Goal: Task Accomplishment & Management: Manage account settings

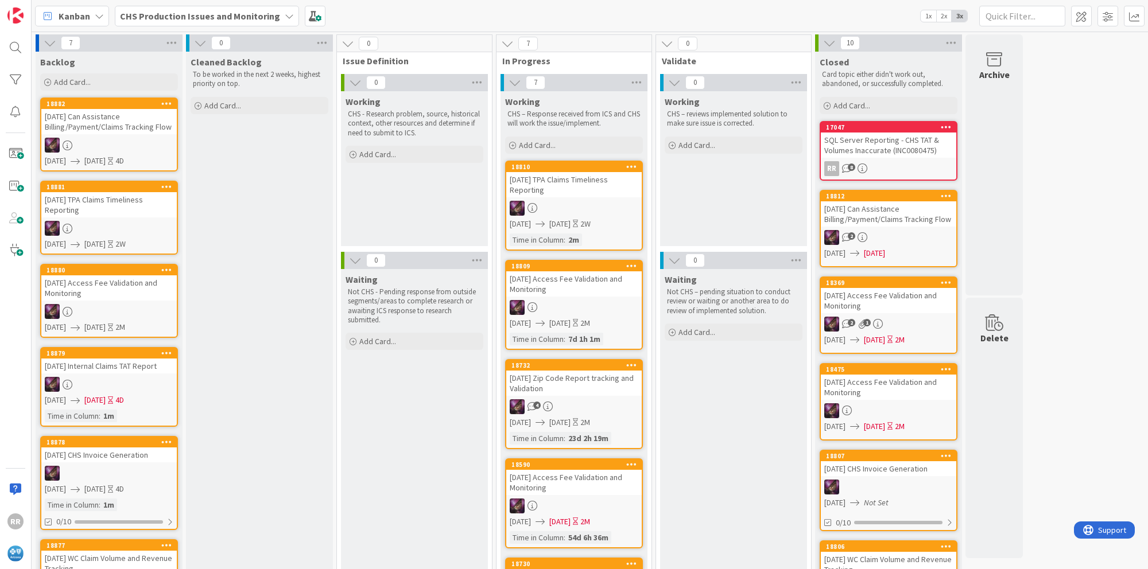
click at [170, 13] on b "CHS Production Issues and Monitoring" at bounding box center [200, 15] width 160 height 11
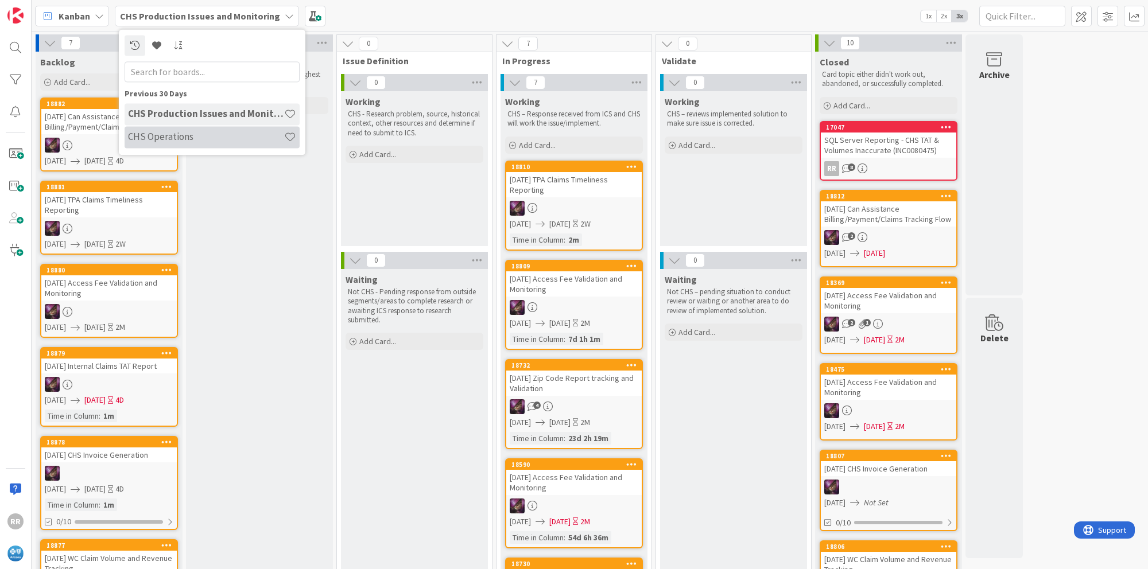
click at [168, 137] on h4 "CHS Operations" at bounding box center [206, 136] width 156 height 11
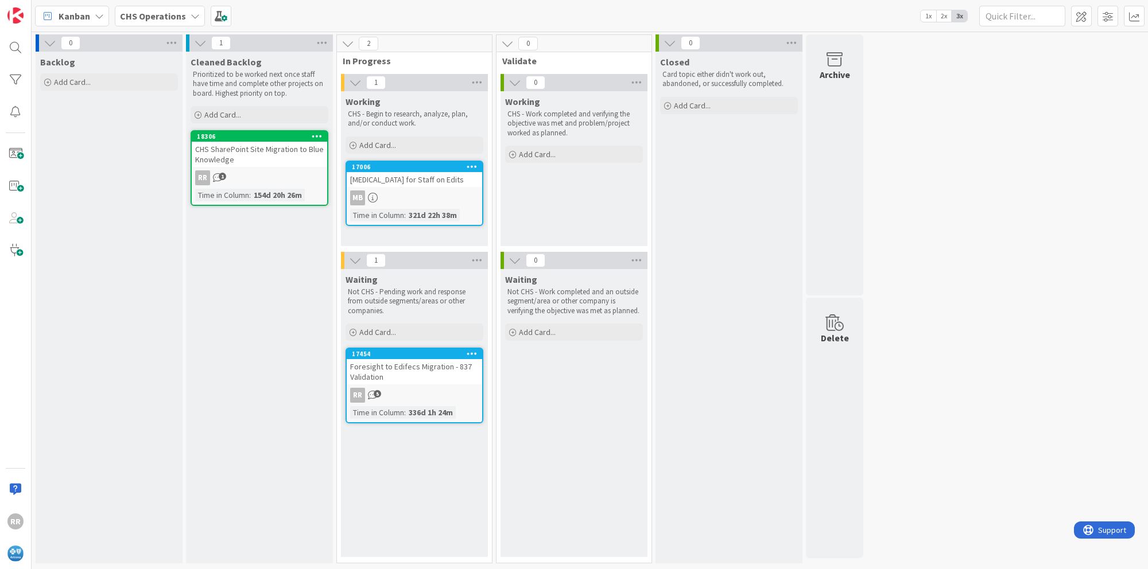
click at [134, 18] on b "CHS Operations" at bounding box center [153, 15] width 66 height 11
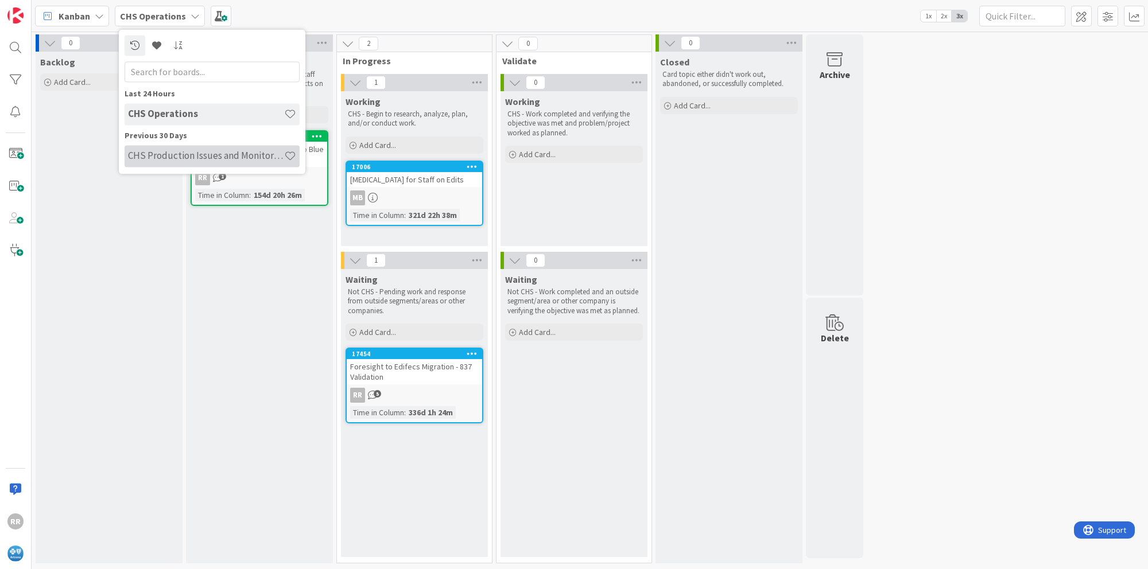
click at [155, 156] on h4 "CHS Production Issues and Monitoring" at bounding box center [206, 155] width 156 height 11
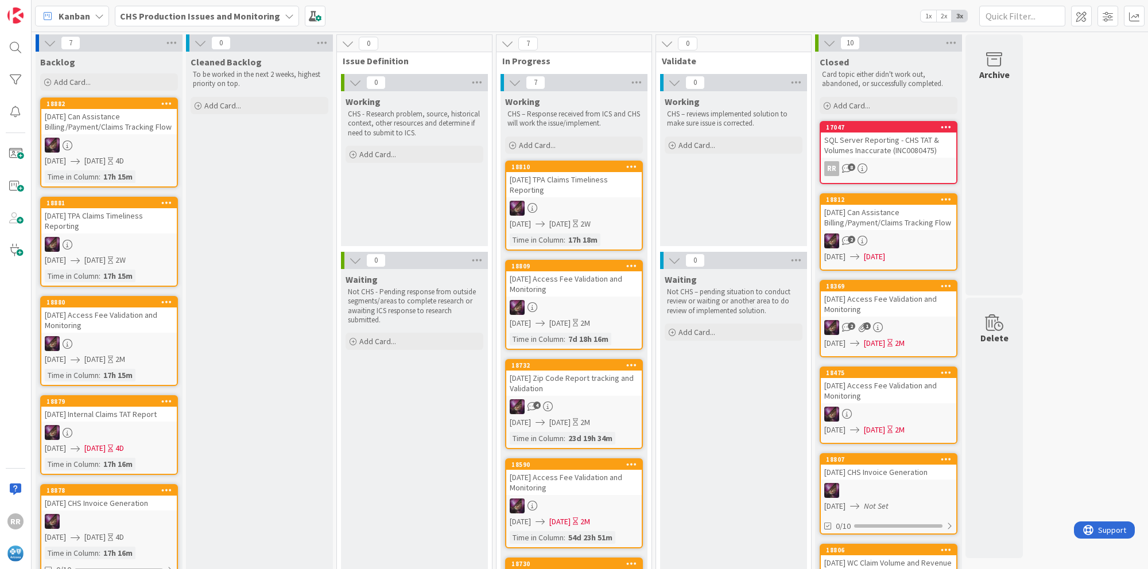
click at [157, 18] on b "CHS Production Issues and Monitoring" at bounding box center [200, 15] width 160 height 11
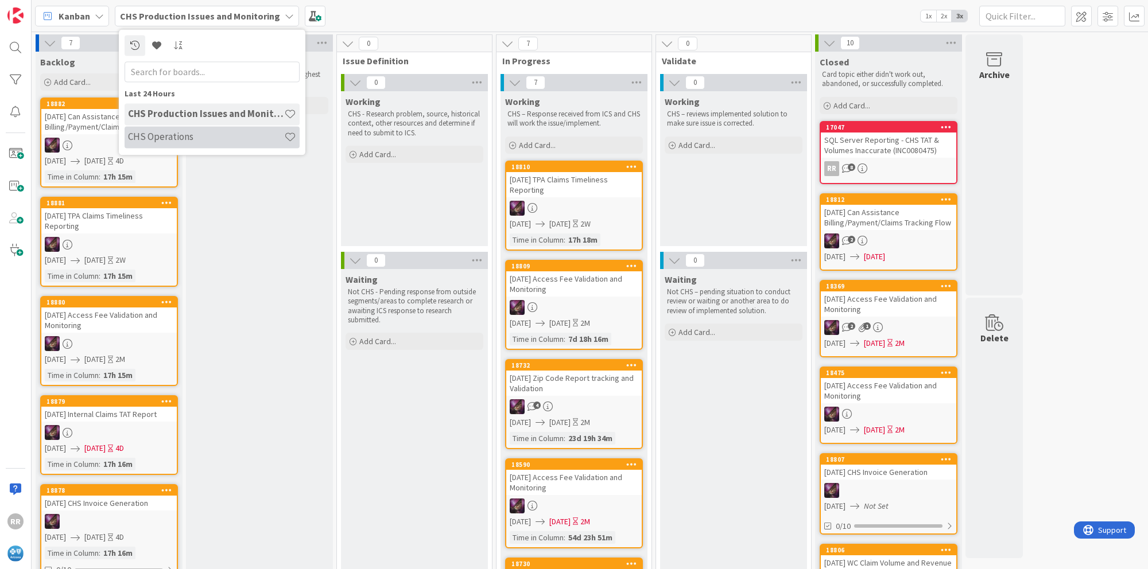
click at [183, 135] on h4 "CHS Operations" at bounding box center [206, 136] width 156 height 11
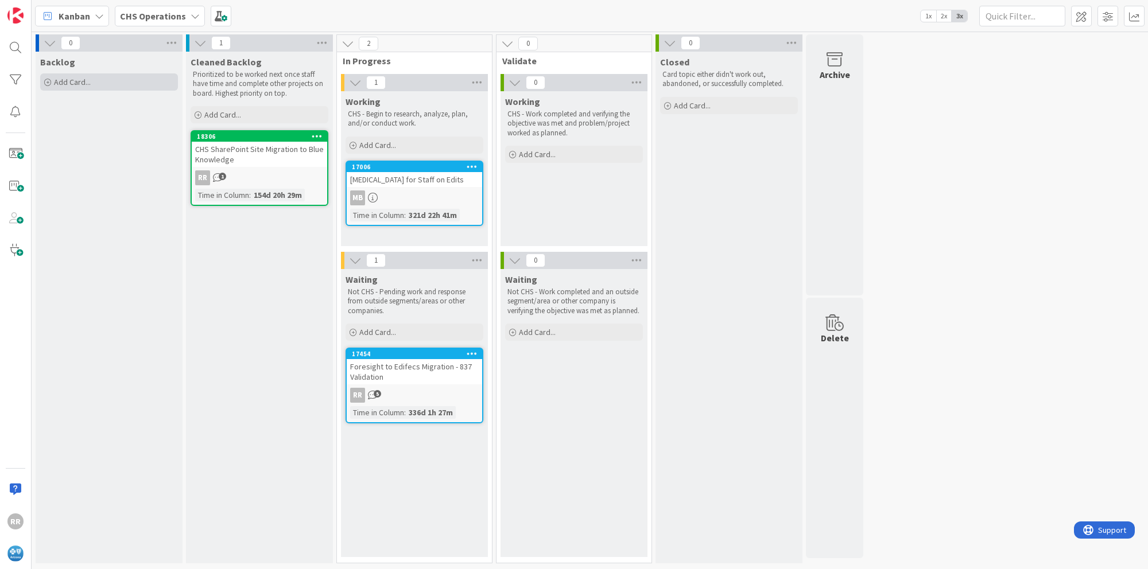
click at [71, 85] on span "Add Card..." at bounding box center [72, 82] width 37 height 10
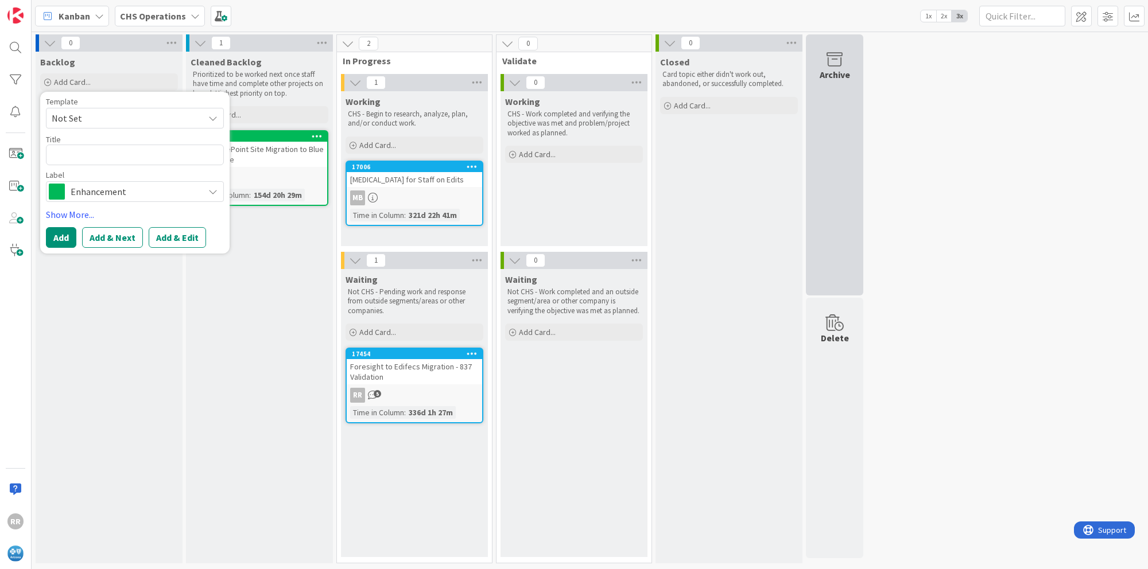
click at [833, 68] on div "Archive" at bounding box center [835, 75] width 30 height 14
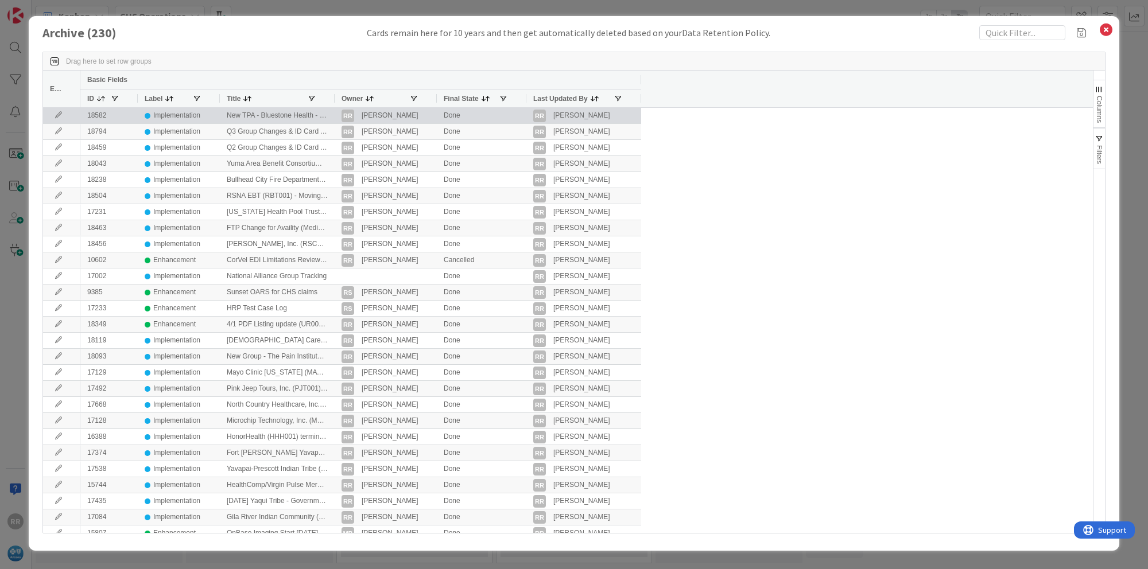
click at [199, 117] on div "Implementation" at bounding box center [176, 115] width 47 height 14
click at [269, 116] on div "New TPA - Bluestone Health - eff. [DATE]" at bounding box center [277, 115] width 115 height 15
click at [57, 117] on icon at bounding box center [58, 115] width 17 height 7
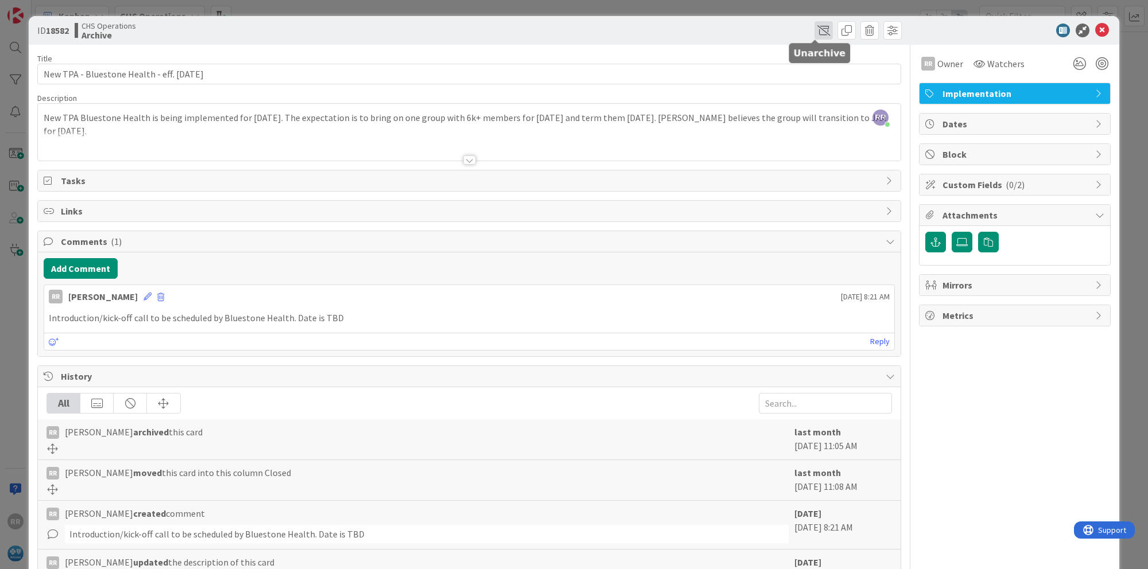
click at [817, 27] on span at bounding box center [823, 30] width 18 height 18
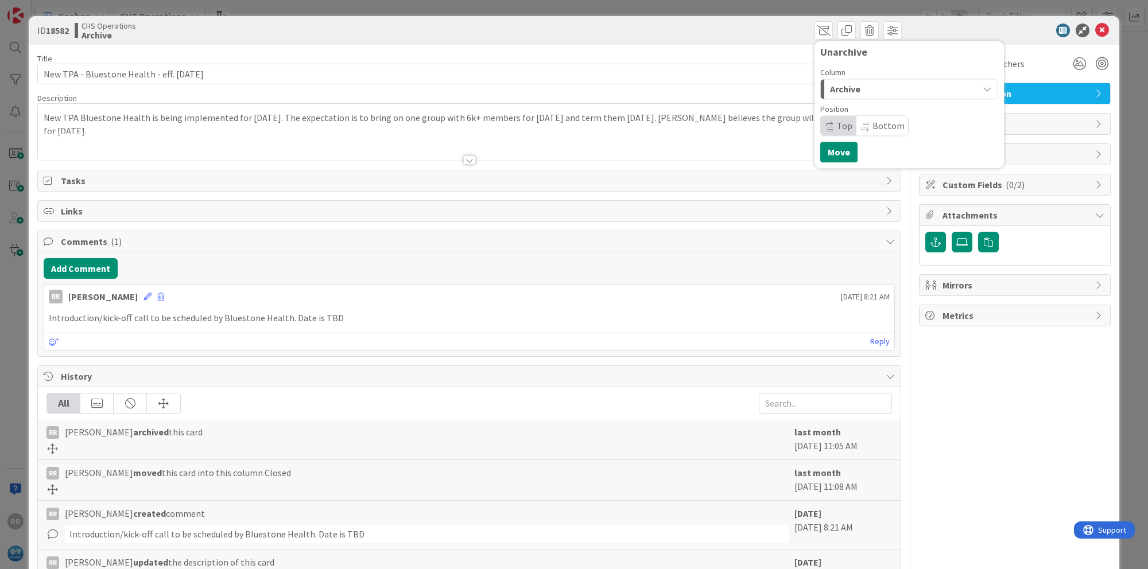
click at [875, 89] on div "Archive" at bounding box center [902, 89] width 151 height 18
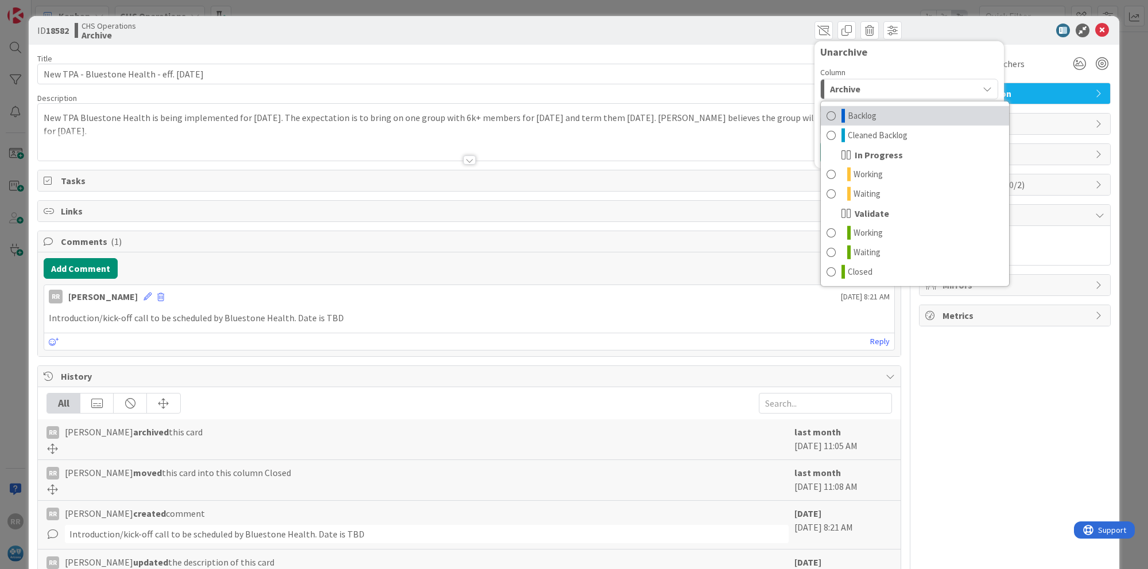
click at [861, 117] on span "Backlog" at bounding box center [862, 116] width 29 height 14
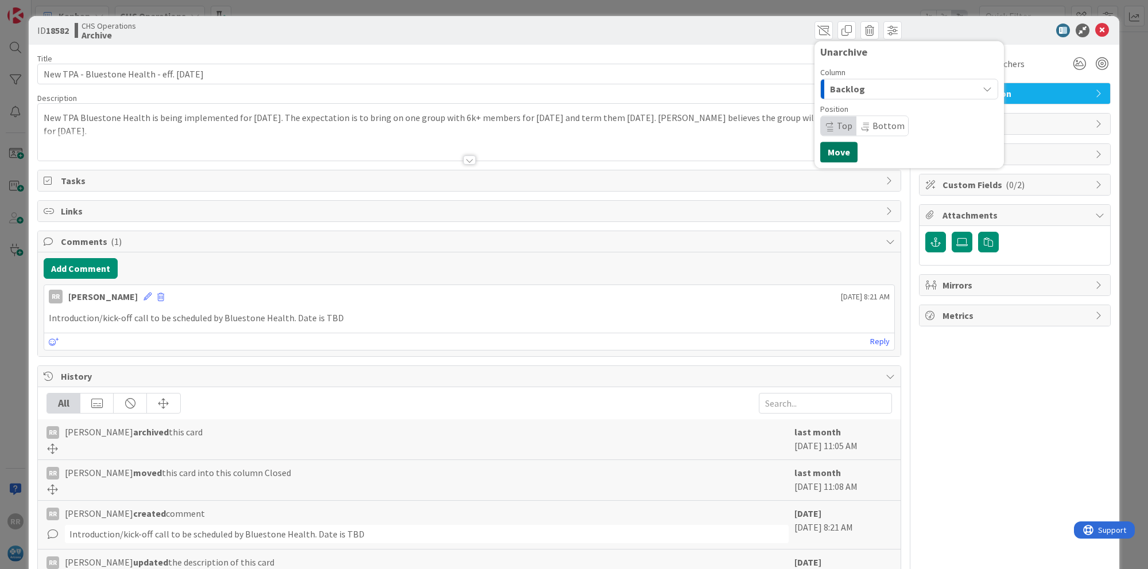
click at [829, 154] on button "Move" at bounding box center [838, 152] width 37 height 21
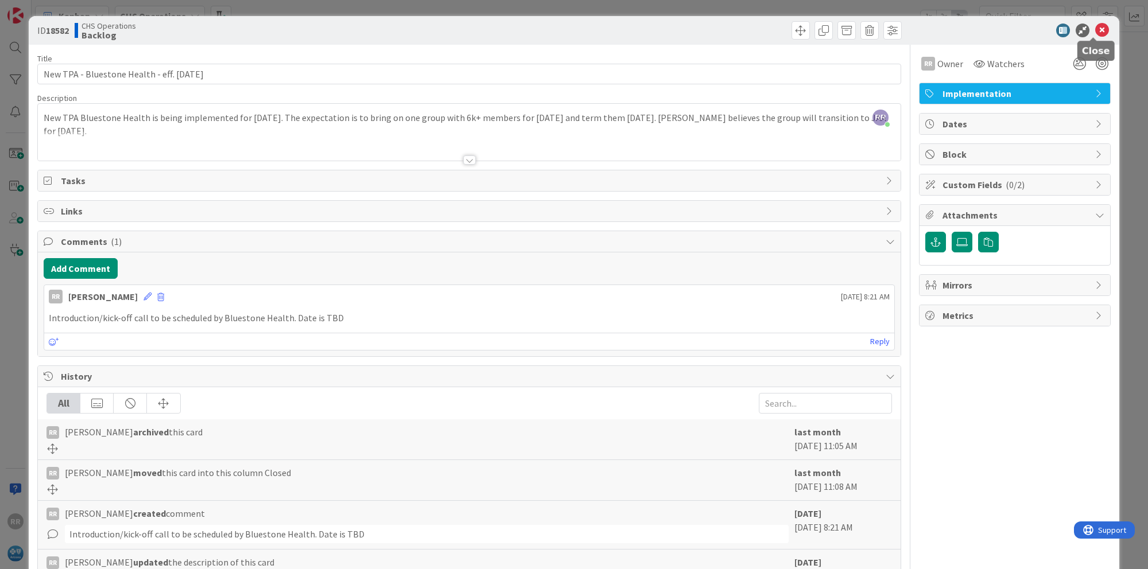
click at [1095, 30] on icon at bounding box center [1102, 31] width 14 height 14
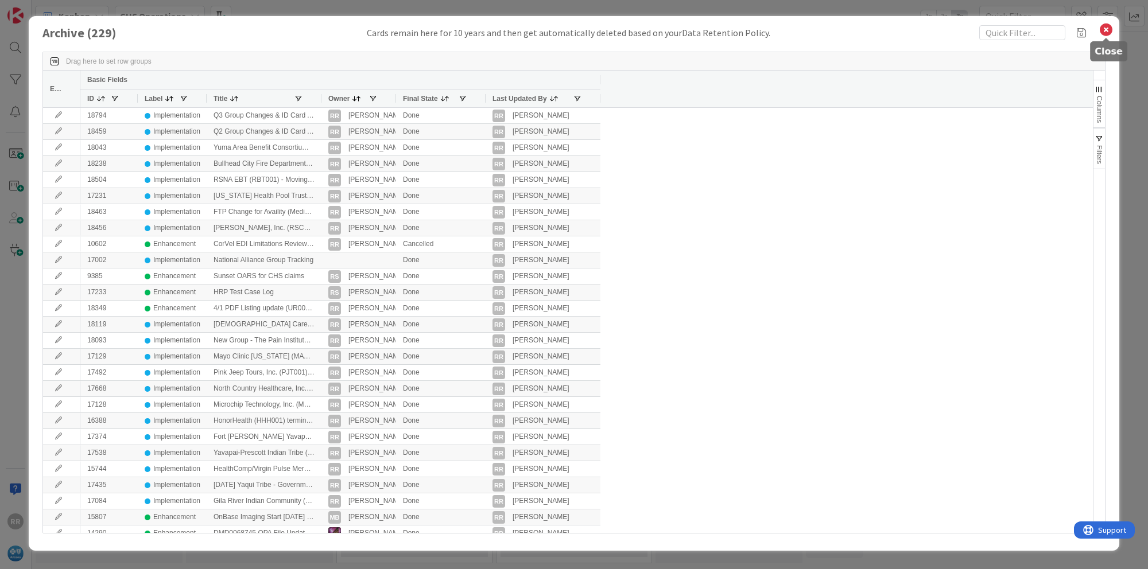
click at [1104, 33] on icon at bounding box center [1106, 30] width 15 height 16
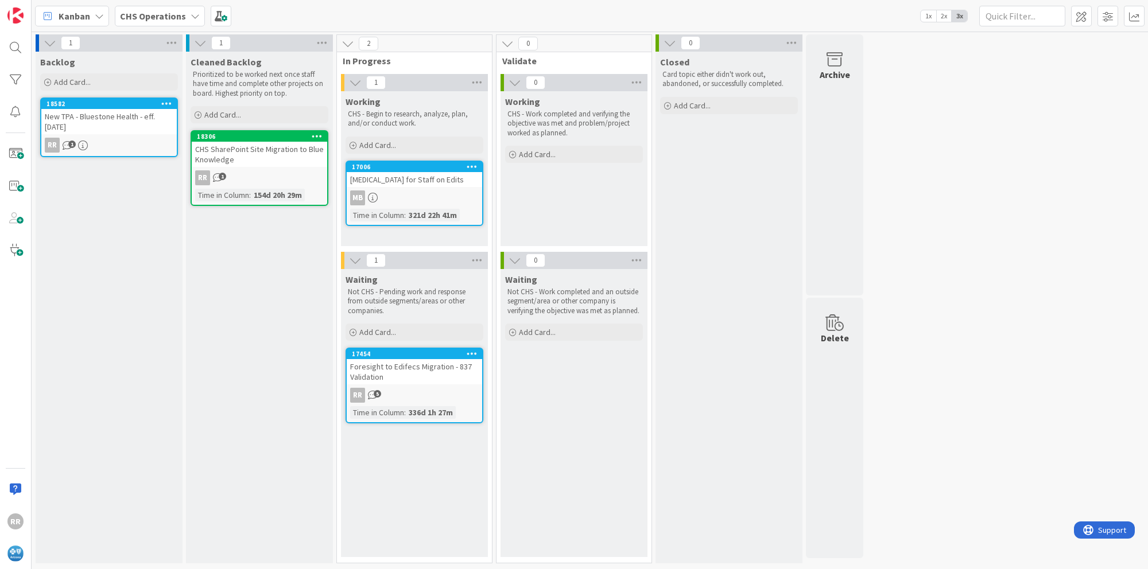
click at [107, 121] on div "New TPA - Bluestone Health - eff. [DATE]" at bounding box center [108, 121] width 135 height 25
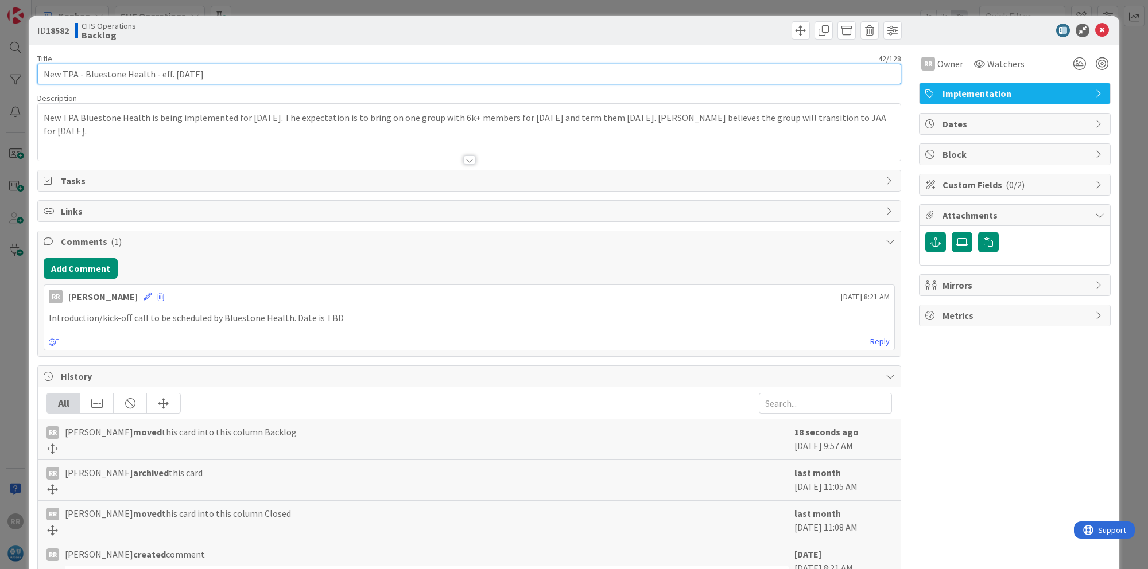
click at [234, 71] on input "New TPA - Bluestone Health - eff. [DATE]" at bounding box center [469, 74] width 864 height 21
type input "New TPA - Bluestone Health - eff. [DATE] *Might be back on the table for 1/1*"
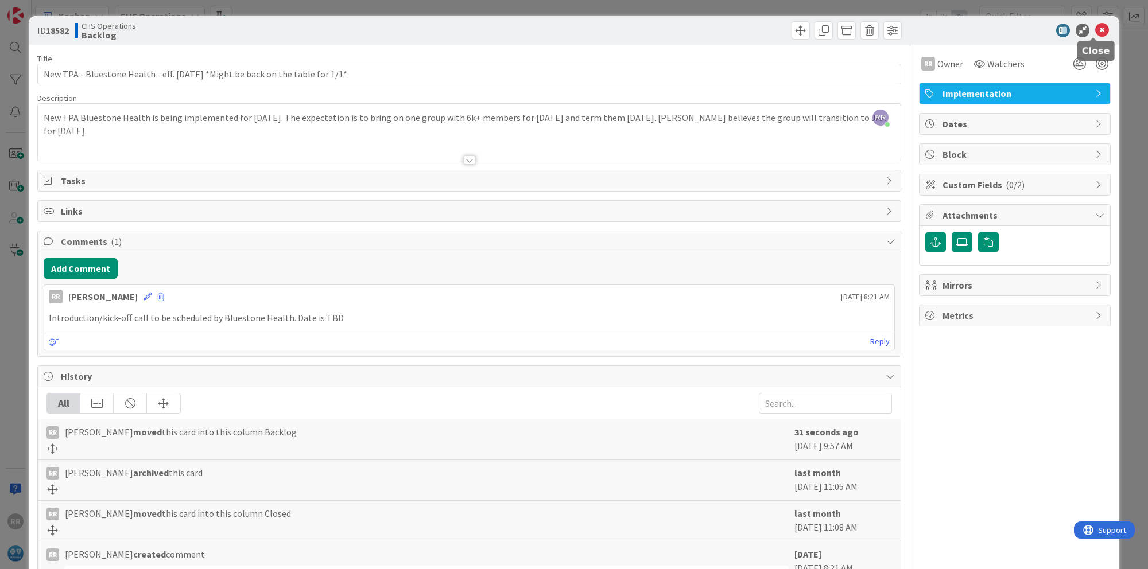
click at [1096, 27] on icon at bounding box center [1102, 31] width 14 height 14
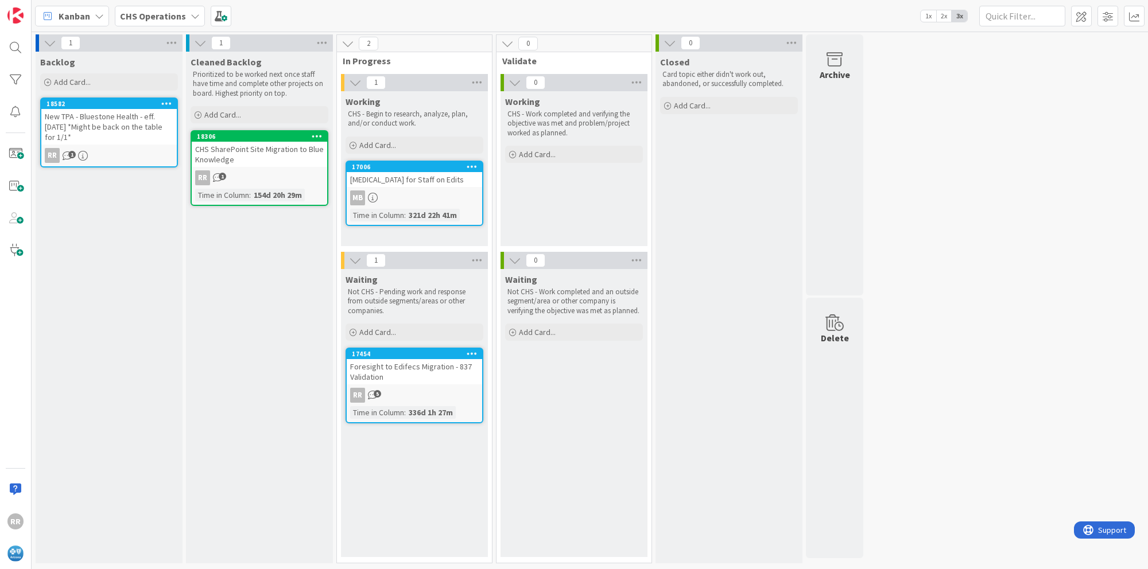
click at [107, 127] on div "New TPA - Bluestone Health - eff. [DATE] *Might be back on the table for 1/1*" at bounding box center [108, 127] width 135 height 36
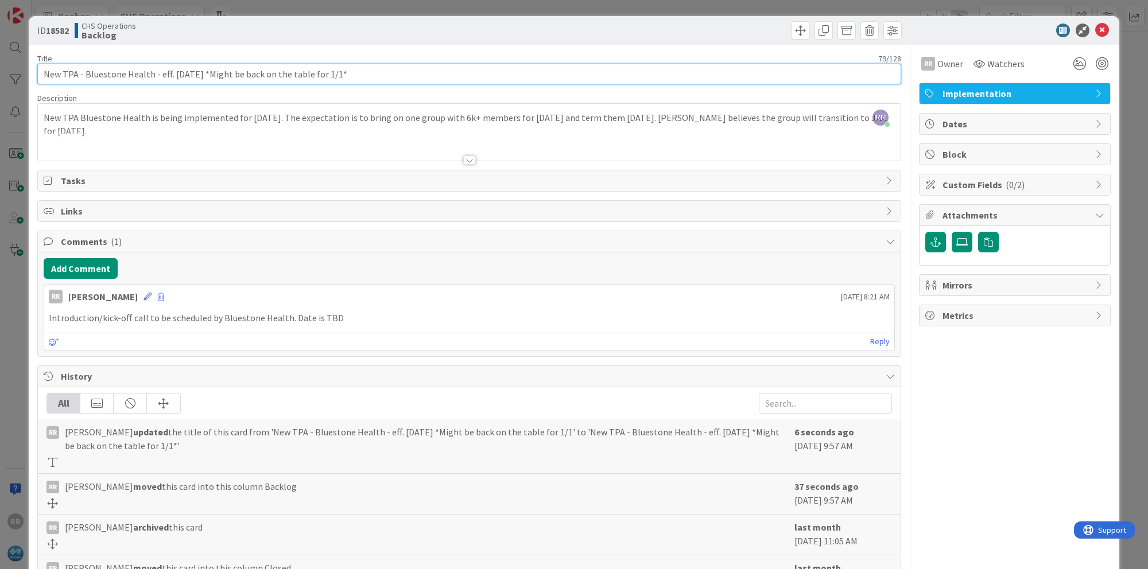
drag, startPoint x: 205, startPoint y: 74, endPoint x: 342, endPoint y: 73, distance: 137.2
click at [342, 73] on input "New TPA - Bluestone Health - eff. [DATE] *Might be back on the table for 1/1*" at bounding box center [469, 74] width 864 height 21
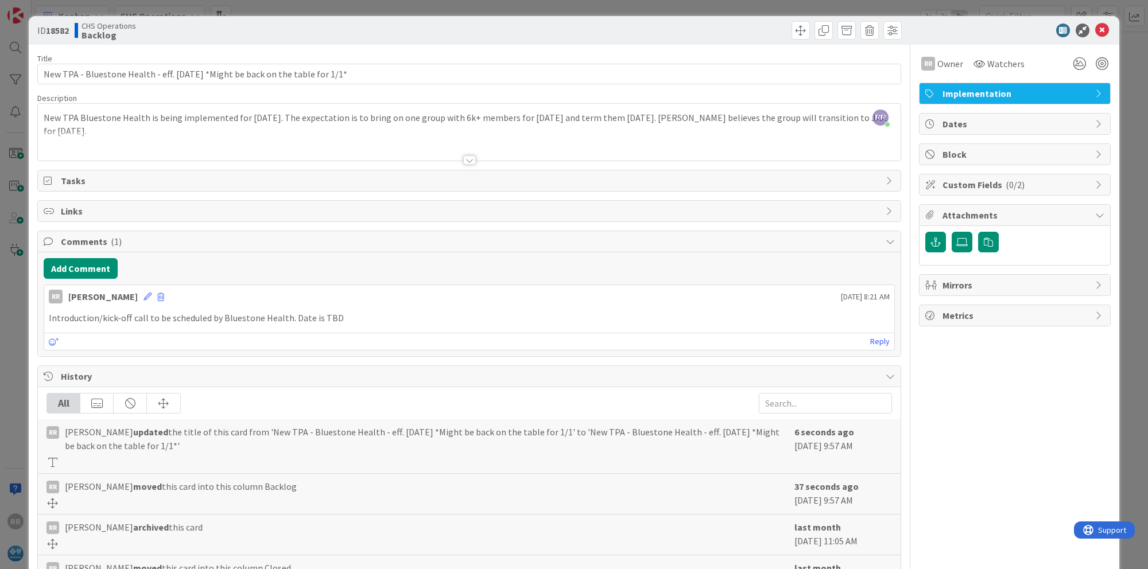
drag, startPoint x: 334, startPoint y: 73, endPoint x: 530, endPoint y: 38, distance: 199.4
click at [530, 38] on div at bounding box center [686, 30] width 429 height 18
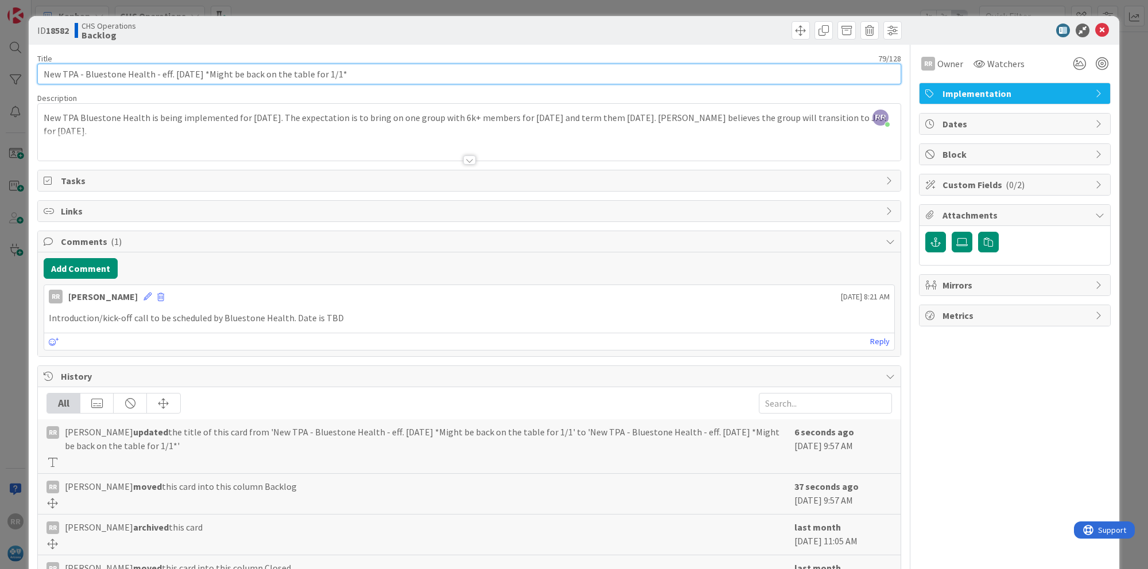
drag, startPoint x: 344, startPoint y: 73, endPoint x: 206, endPoint y: 66, distance: 137.9
click at [206, 66] on input "New TPA - Bluestone Health - eff. [DATE] *Might be back on the table for 1/1*" at bounding box center [469, 74] width 864 height 21
type input "New TPA - Bluestone Health - eff. [DATE]"
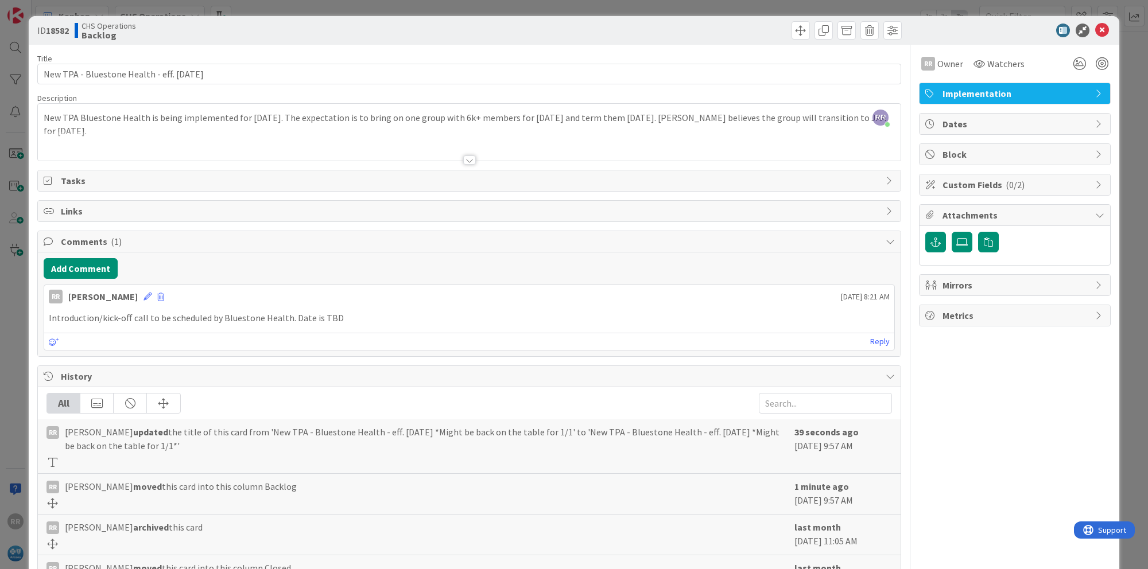
click at [387, 34] on div "CHS Operations Backlog" at bounding box center [271, 30] width 392 height 18
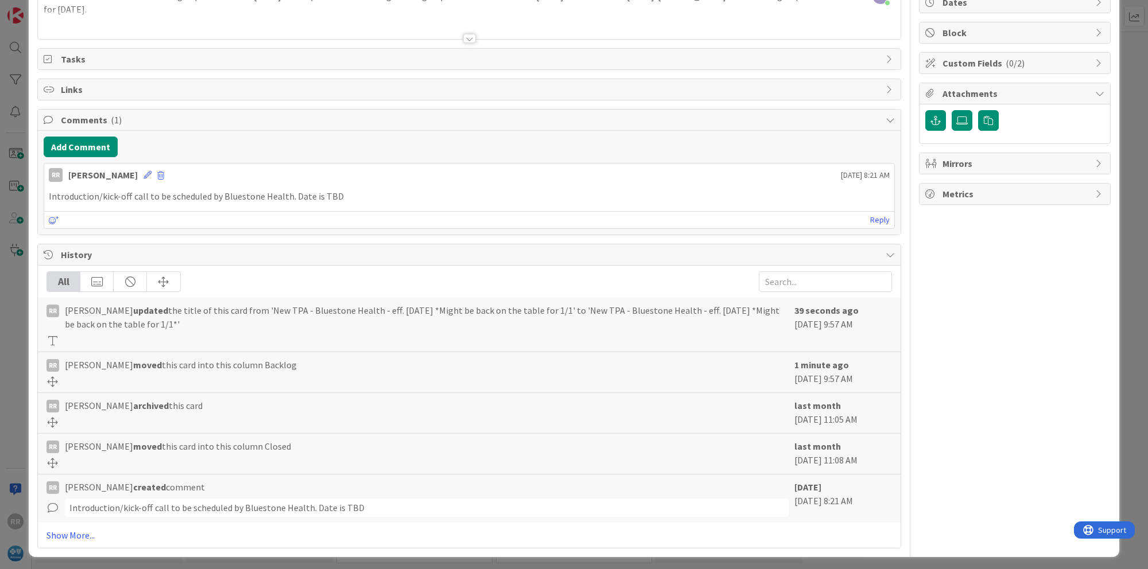
scroll to position [122, 0]
click at [76, 138] on button "Add Comment" at bounding box center [81, 146] width 74 height 21
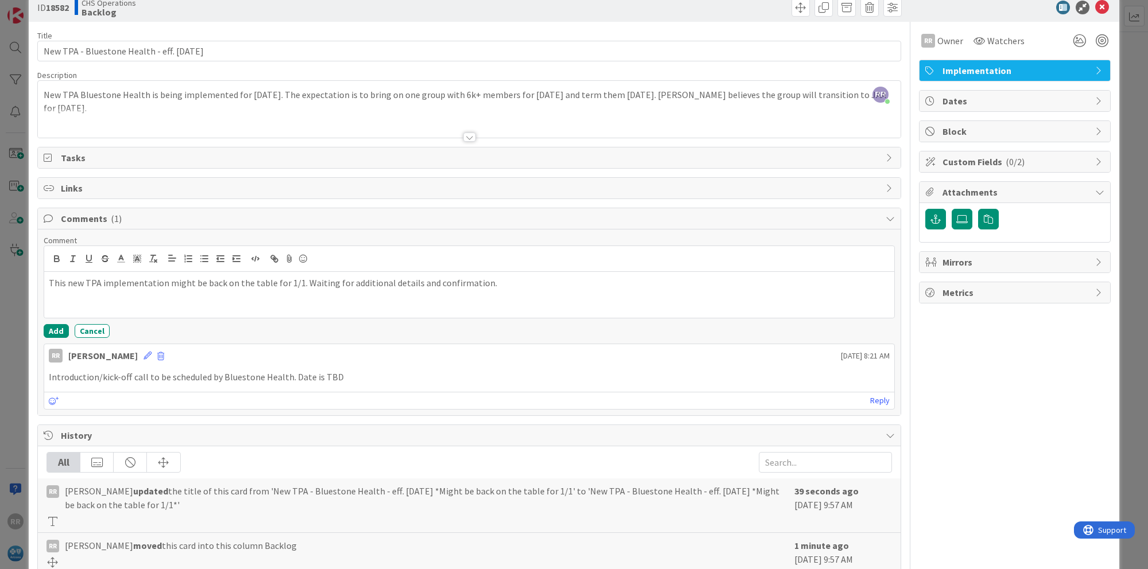
scroll to position [0, 0]
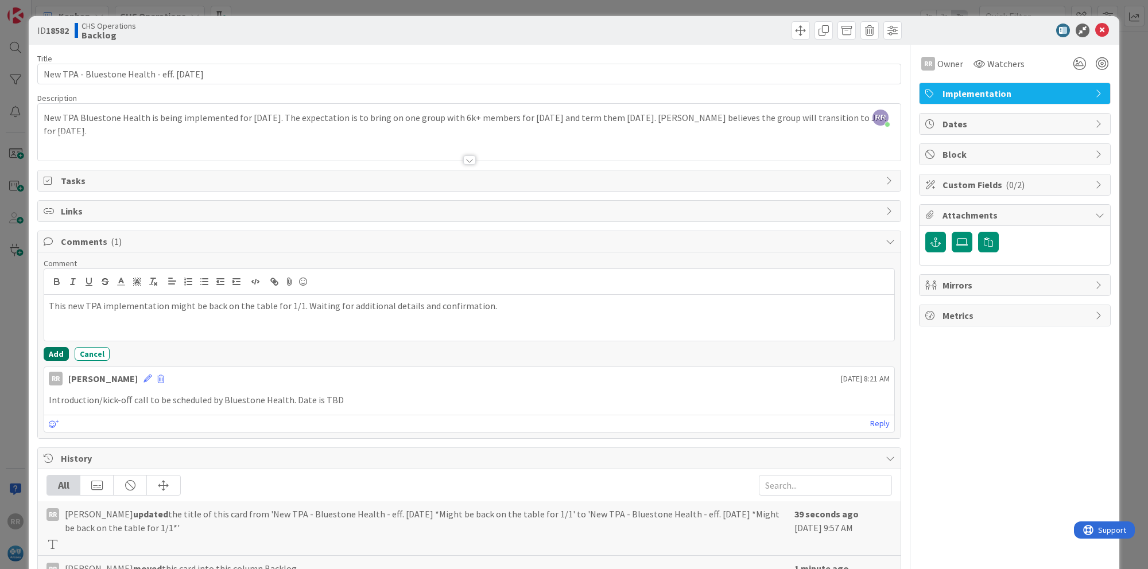
click at [53, 352] on button "Add" at bounding box center [56, 354] width 25 height 14
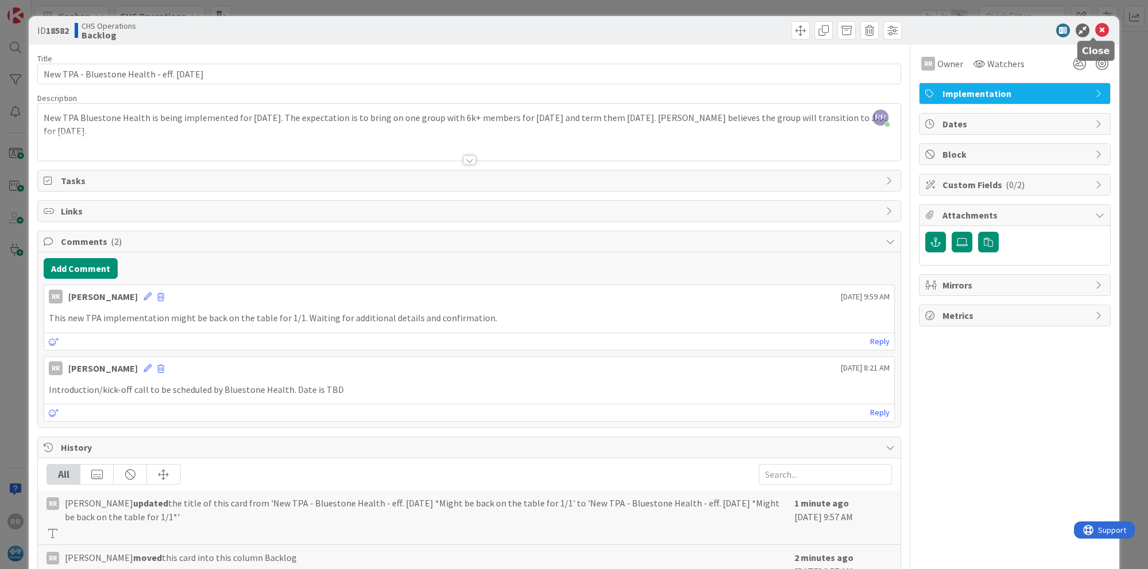
click at [1098, 30] on icon at bounding box center [1102, 31] width 14 height 14
